Goal: Navigation & Orientation: Find specific page/section

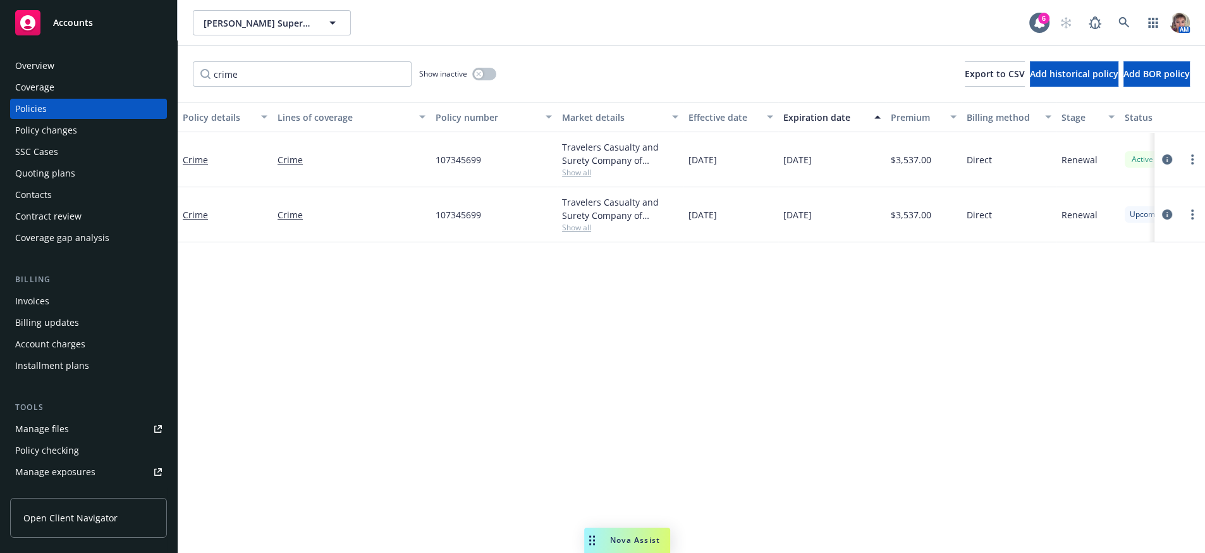
click at [564, 348] on div "Policy details Lines of coverage Policy number Market details Effective date Ex…" at bounding box center [692, 322] width 1028 height 441
